Goal: Book appointment/travel/reservation

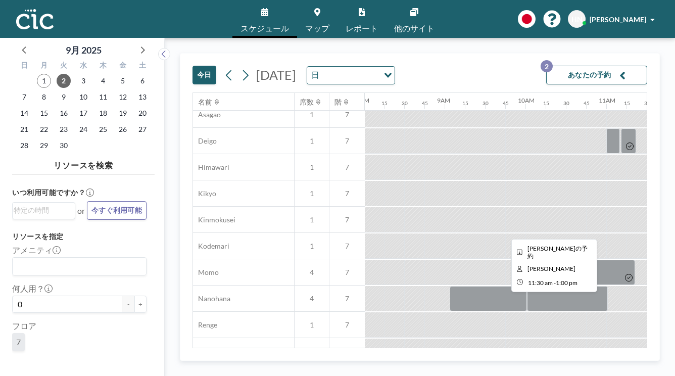
scroll to position [403, 648]
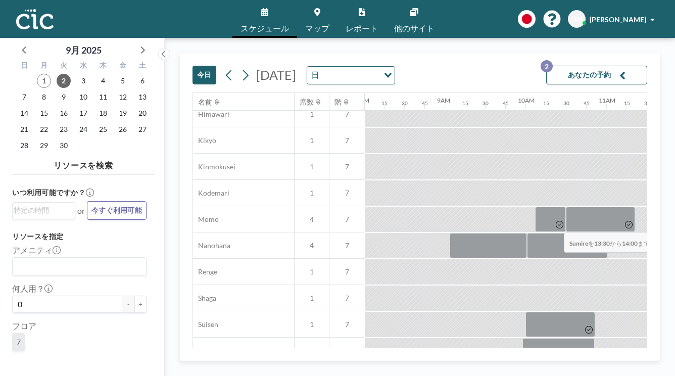
drag, startPoint x: 539, startPoint y: 205, endPoint x: 561, endPoint y: 209, distance: 22.6
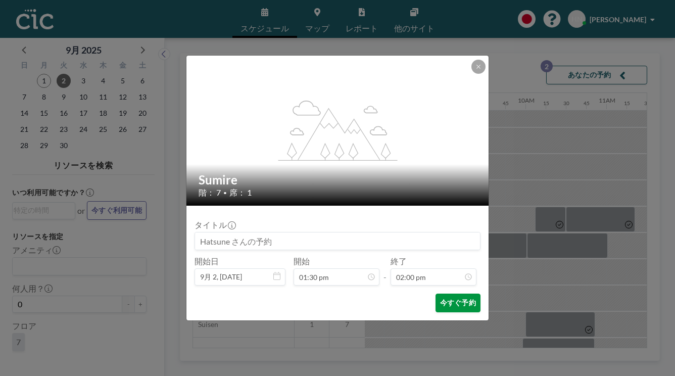
scroll to position [904, 0]
click at [436, 294] on button "今すぐ予約" at bounding box center [458, 303] width 45 height 19
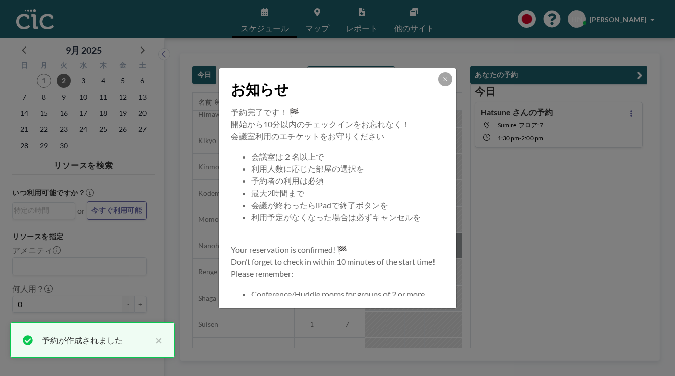
click at [465, 51] on div "お知らせ 予約完了です！ 🏁 開始から10分以内のチェックインをお忘れなく！ 会議室利用のエチケットをお守りください 会議室は２名以上で 利用人数に応じた部屋…" at bounding box center [337, 188] width 675 height 376
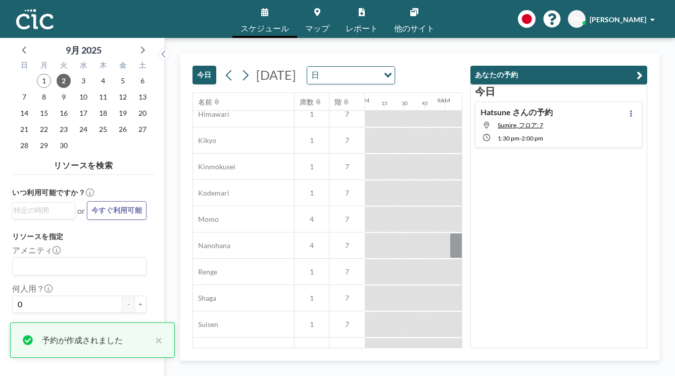
click at [463, 54] on div "[DATE] [DATE] 日 Loading..." at bounding box center [328, 73] width 270 height 39
click at [591, 66] on button "あなたの予約" at bounding box center [559, 75] width 177 height 19
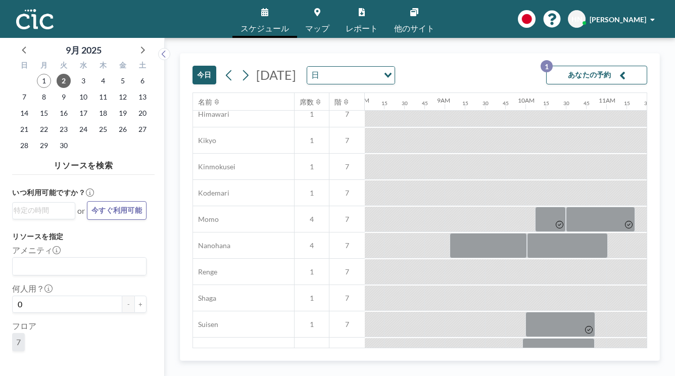
click at [591, 66] on button "あなたの予約 1" at bounding box center [596, 75] width 101 height 19
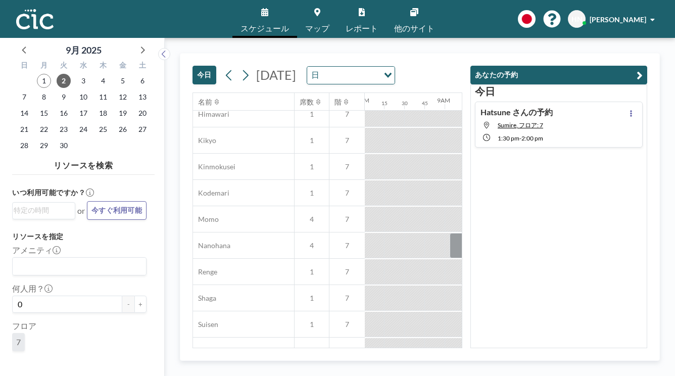
click at [463, 62] on div "[DATE] [DATE] 日 Loading..." at bounding box center [328, 73] width 270 height 39
click at [463, 54] on div "[DATE] [DATE] 日 Loading..." at bounding box center [328, 73] width 270 height 39
click at [603, 66] on button "あなたの予約" at bounding box center [559, 75] width 177 height 19
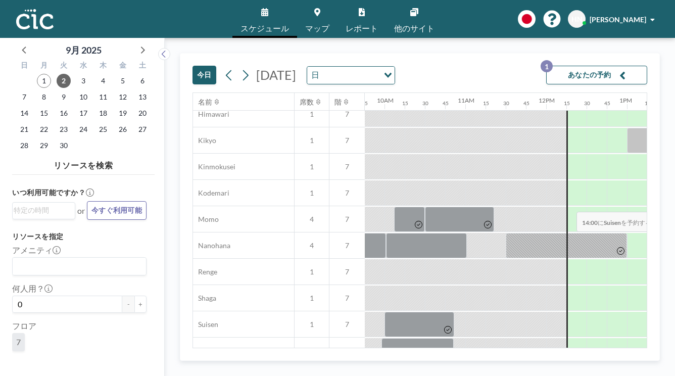
scroll to position [403, 792]
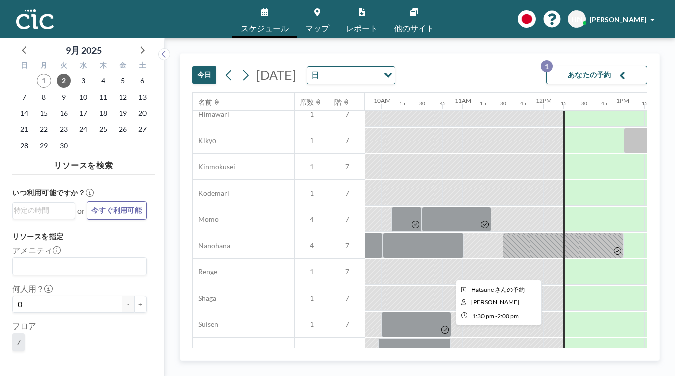
click at [665, 338] on div at bounding box center [685, 350] width 40 height 25
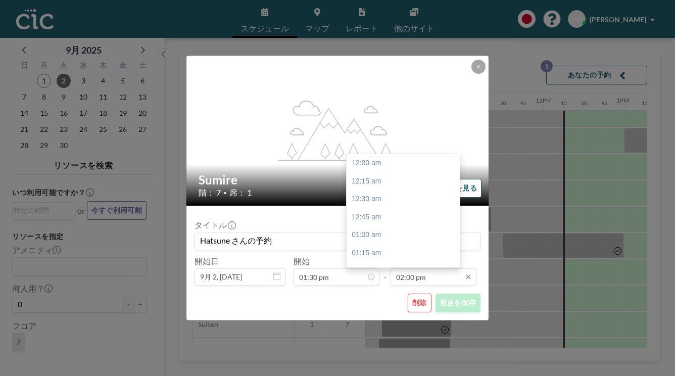
scroll to position [904, 0]
click at [378, 294] on div "02:30 pm" at bounding box center [403, 303] width 113 height 18
type input "02:30 pm"
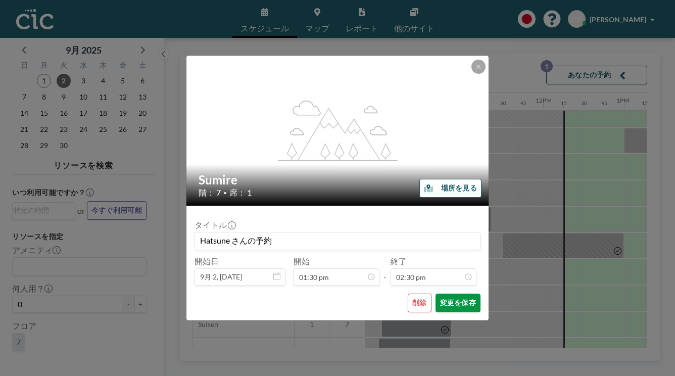
scroll to position [0, 0]
click at [436, 294] on button "変更を保存" at bounding box center [458, 303] width 45 height 19
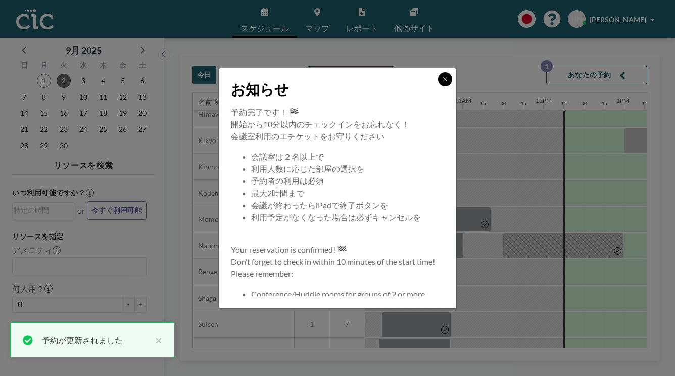
click at [438, 86] on button at bounding box center [445, 79] width 14 height 14
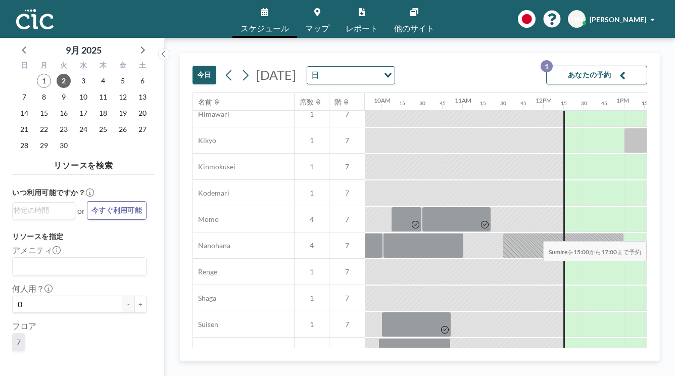
drag, startPoint x: 498, startPoint y: 217, endPoint x: 614, endPoint y: 217, distance: 115.8
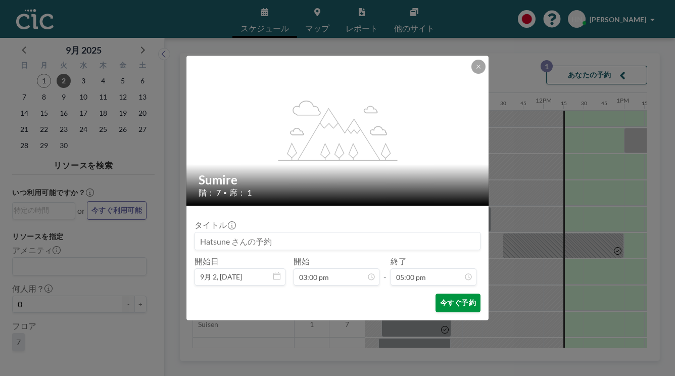
click at [445, 294] on button "今すぐ予約" at bounding box center [458, 303] width 45 height 19
